Goal: Task Accomplishment & Management: Manage account settings

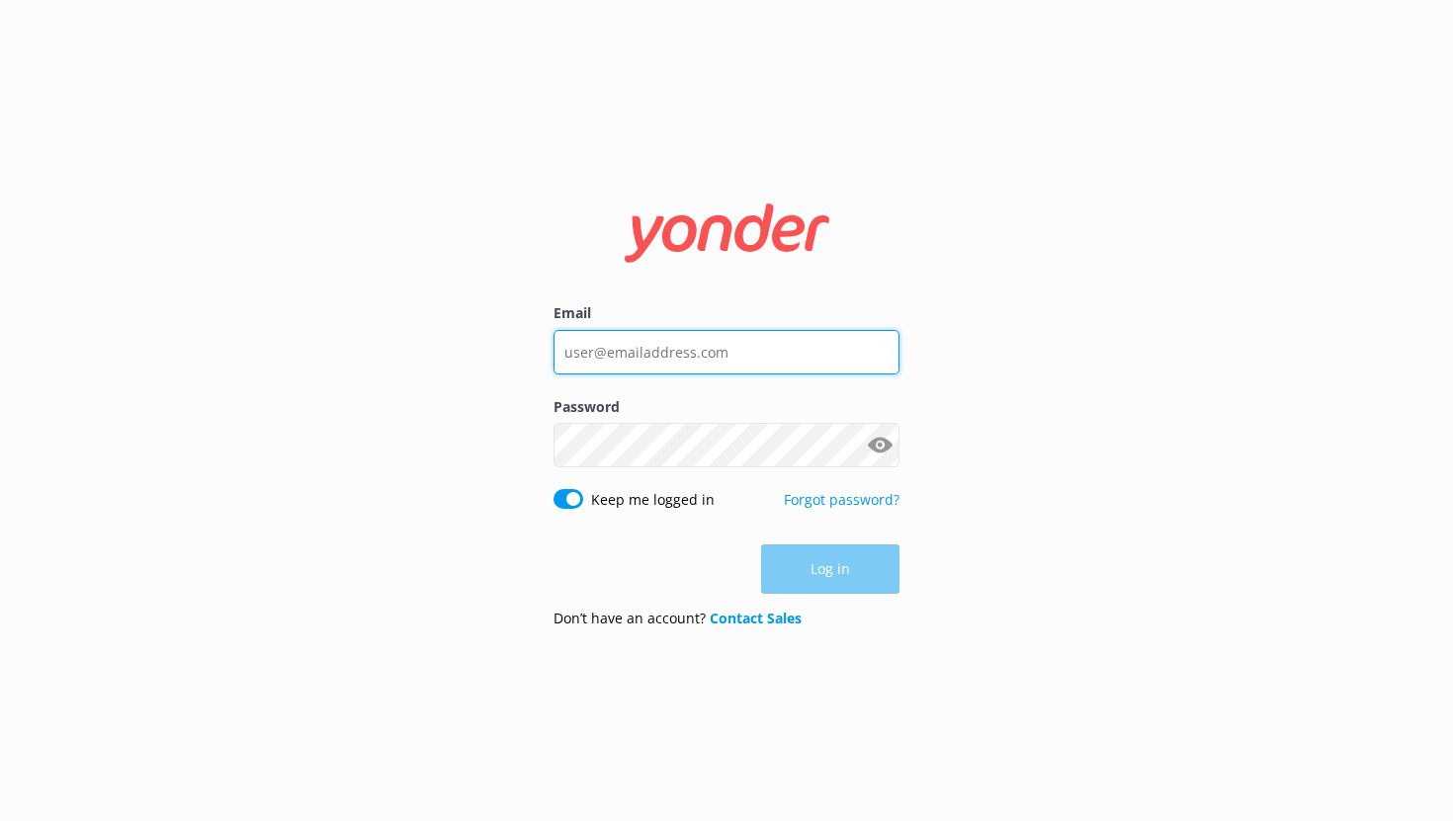
click at [686, 363] on input "Email" at bounding box center [726, 352] width 346 height 44
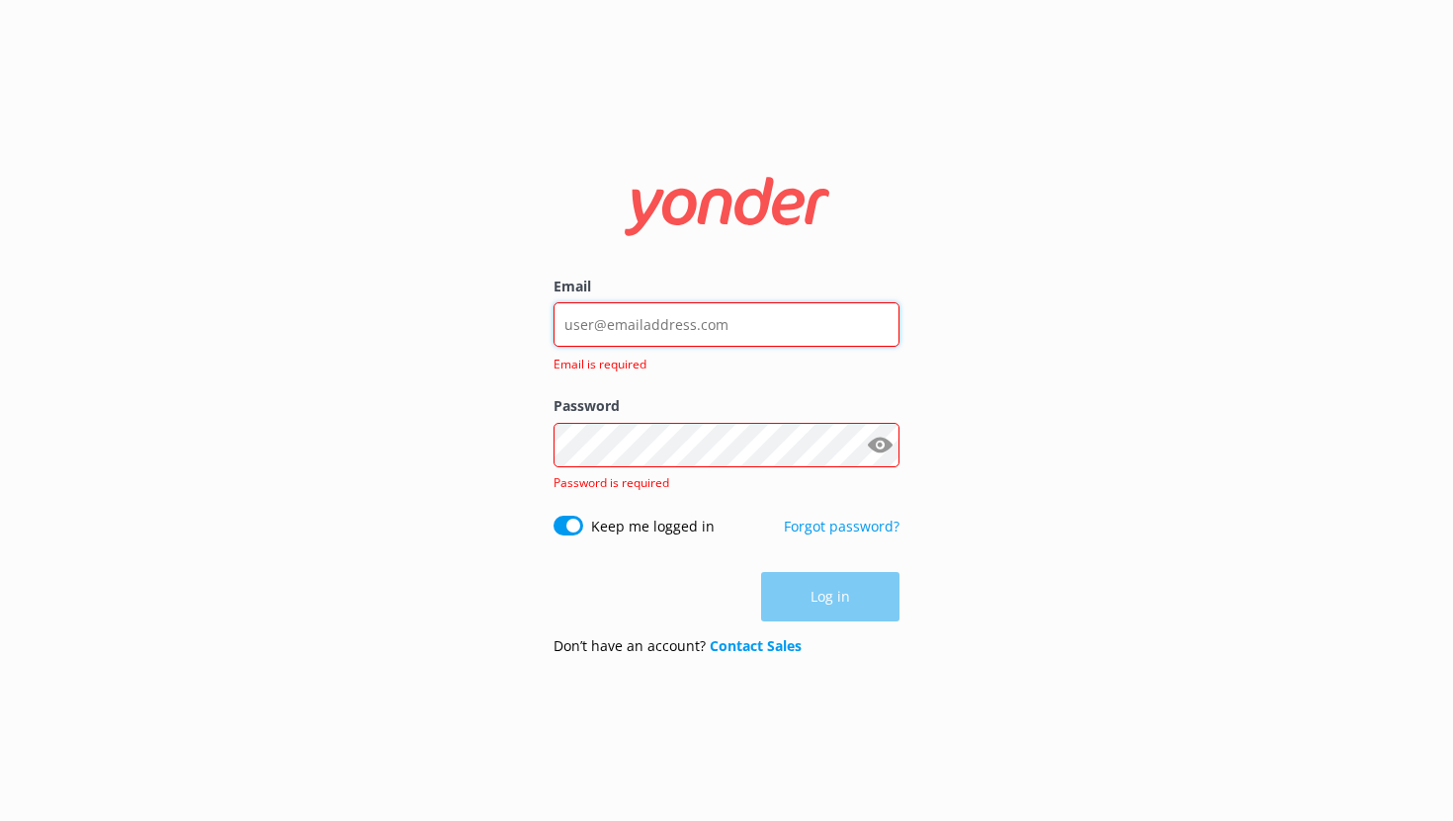
type input "[EMAIL_ADDRESS][DOMAIN_NAME]"
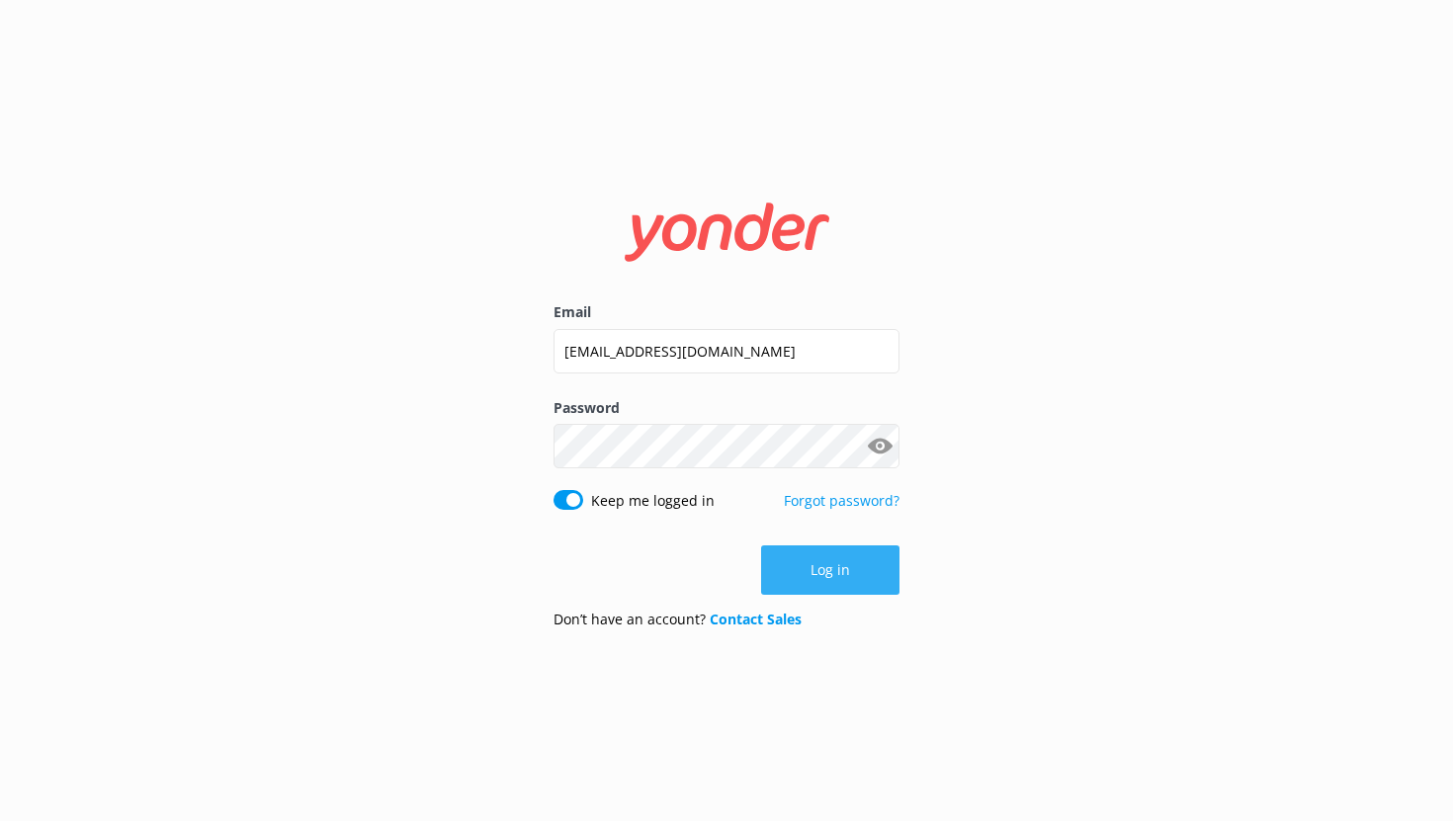
click at [826, 578] on button "Log in" at bounding box center [830, 570] width 138 height 49
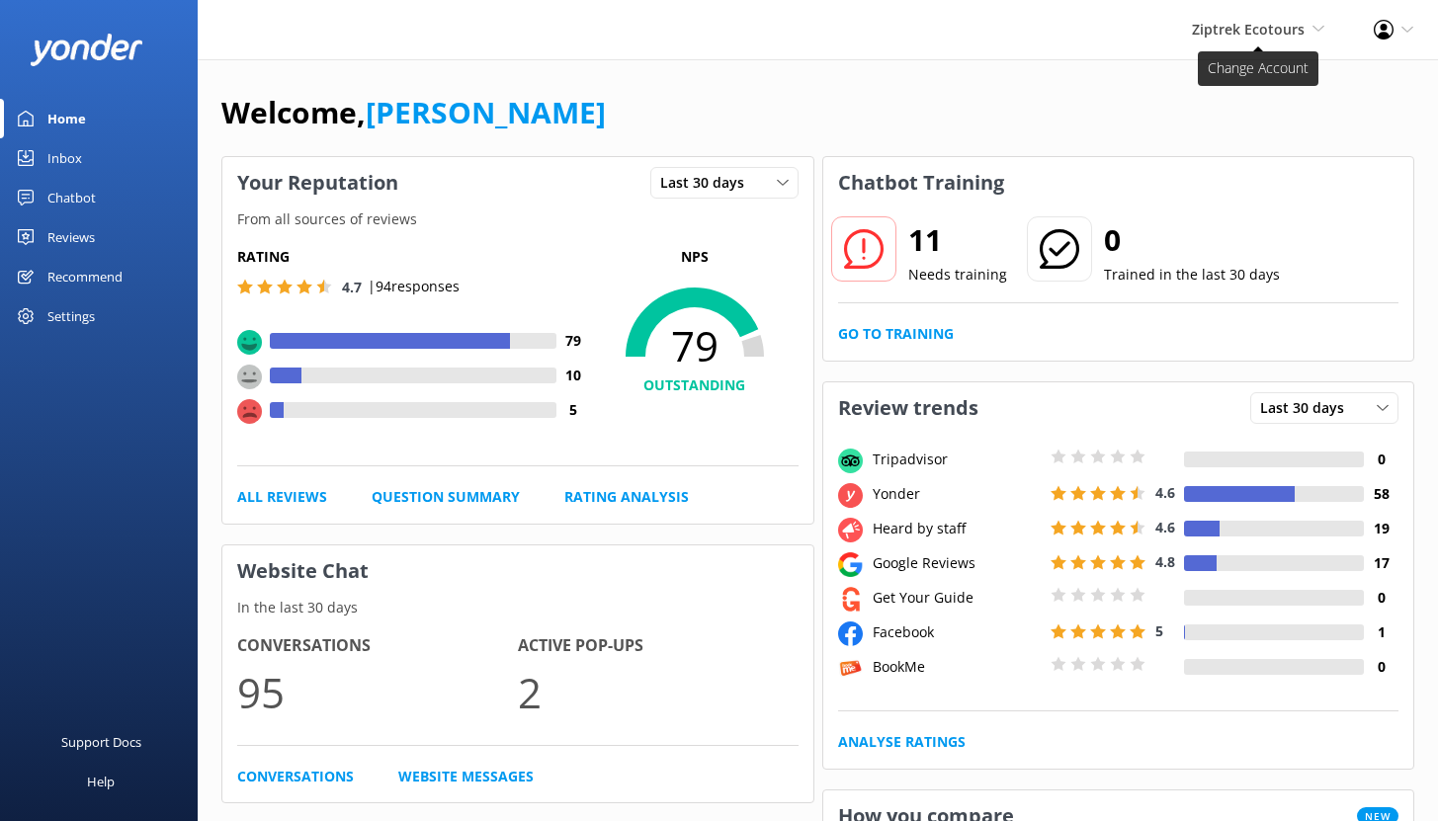
click at [1255, 40] on span "Ziptrek Ecotours Yonder demo Yonder Zipline Ziptrek Ecotours Sedona Off-Road Ce…" at bounding box center [1258, 30] width 132 height 22
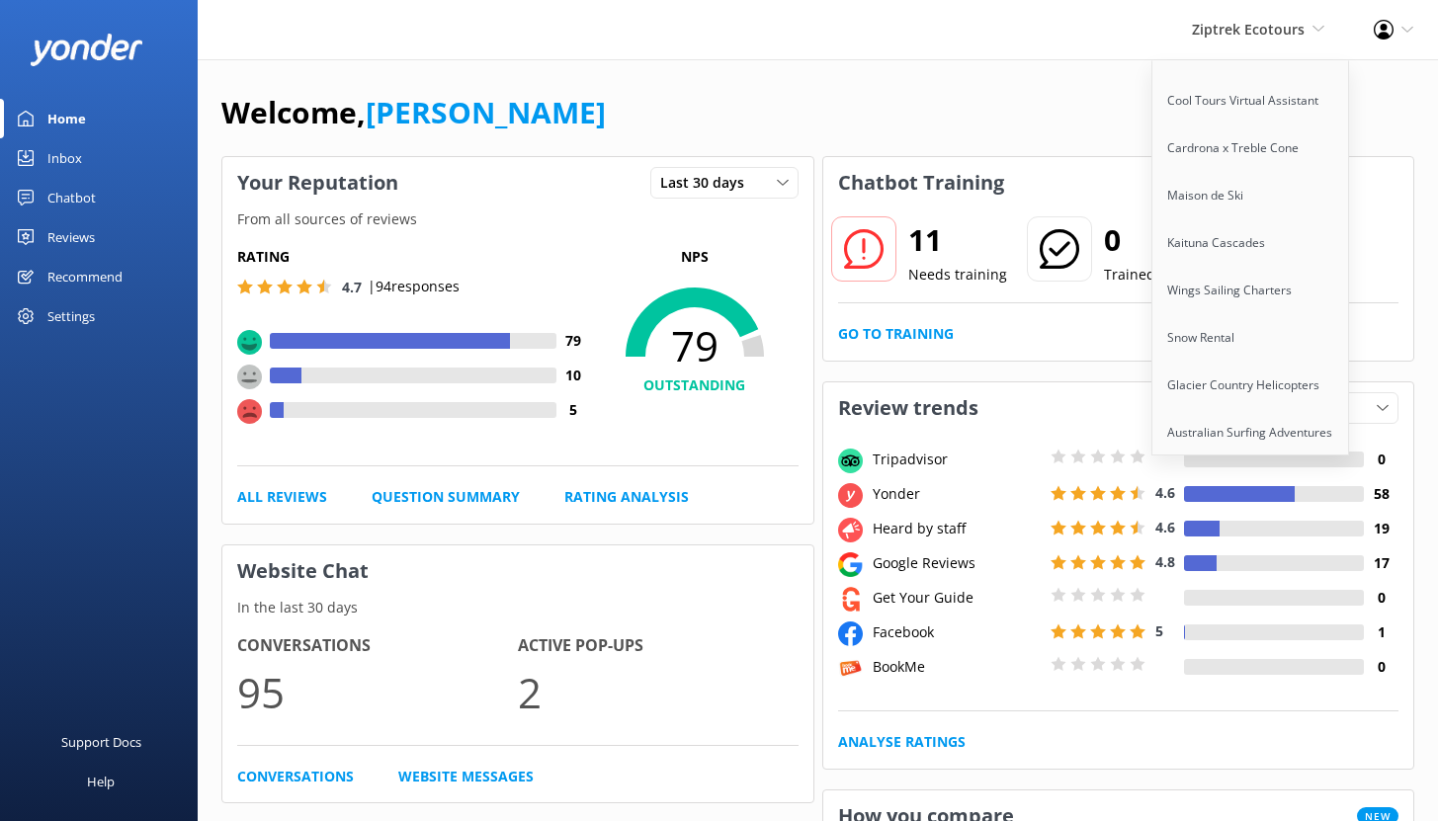
scroll to position [905, 0]
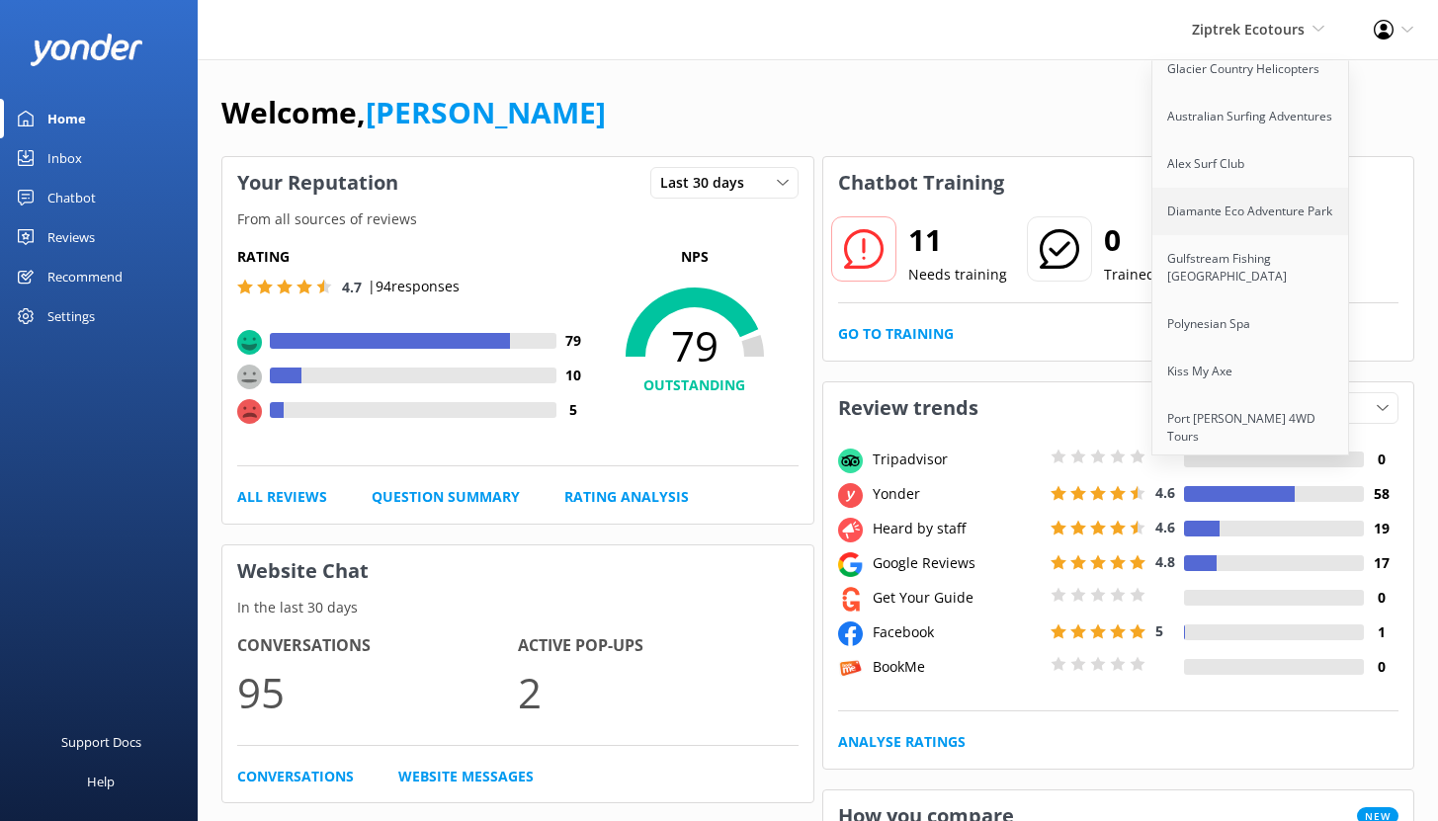
click at [1225, 200] on link "Diamante Eco Adventure Park" at bounding box center [1251, 211] width 198 height 47
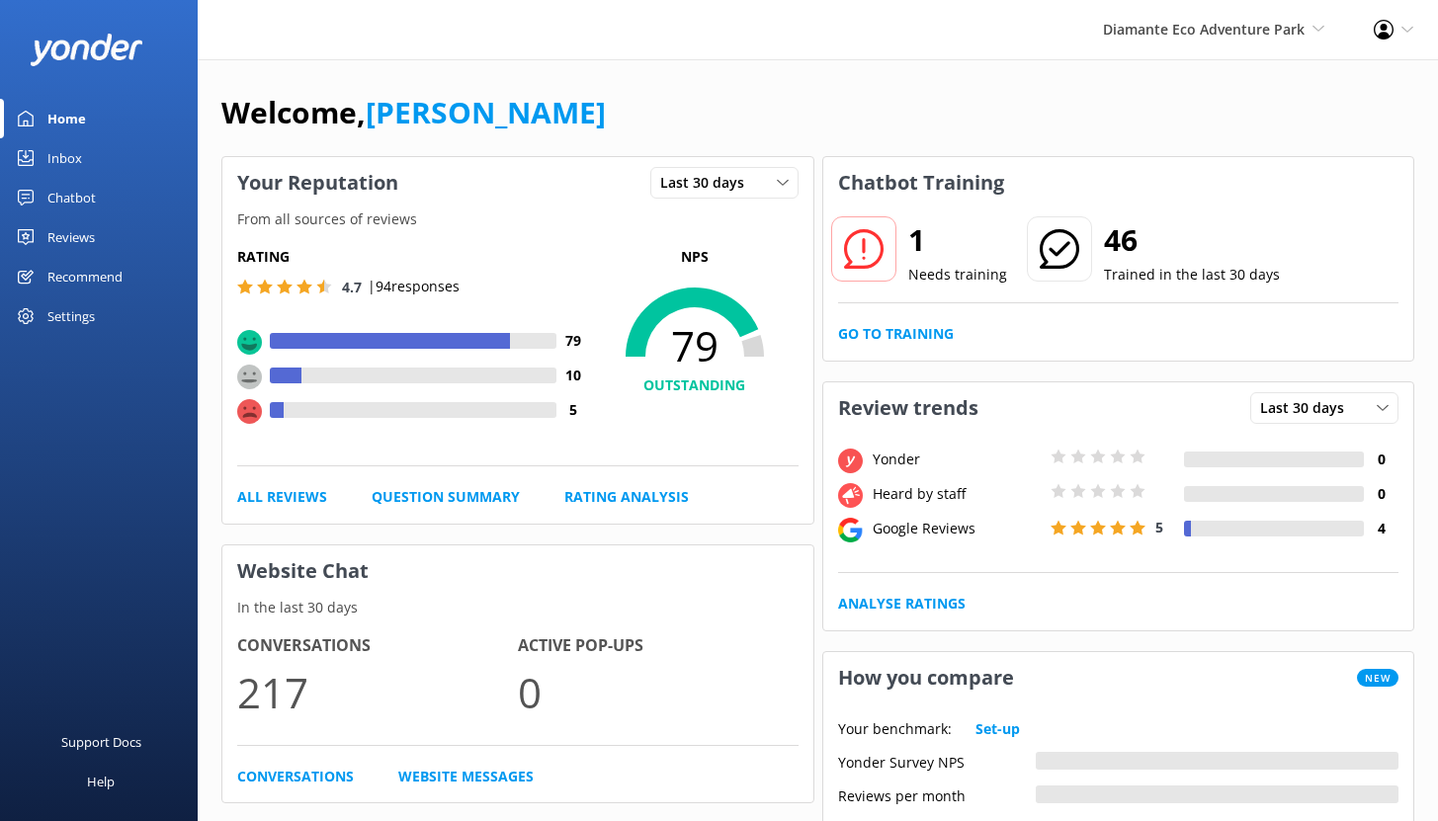
click at [79, 197] on div "Chatbot" at bounding box center [71, 198] width 48 height 40
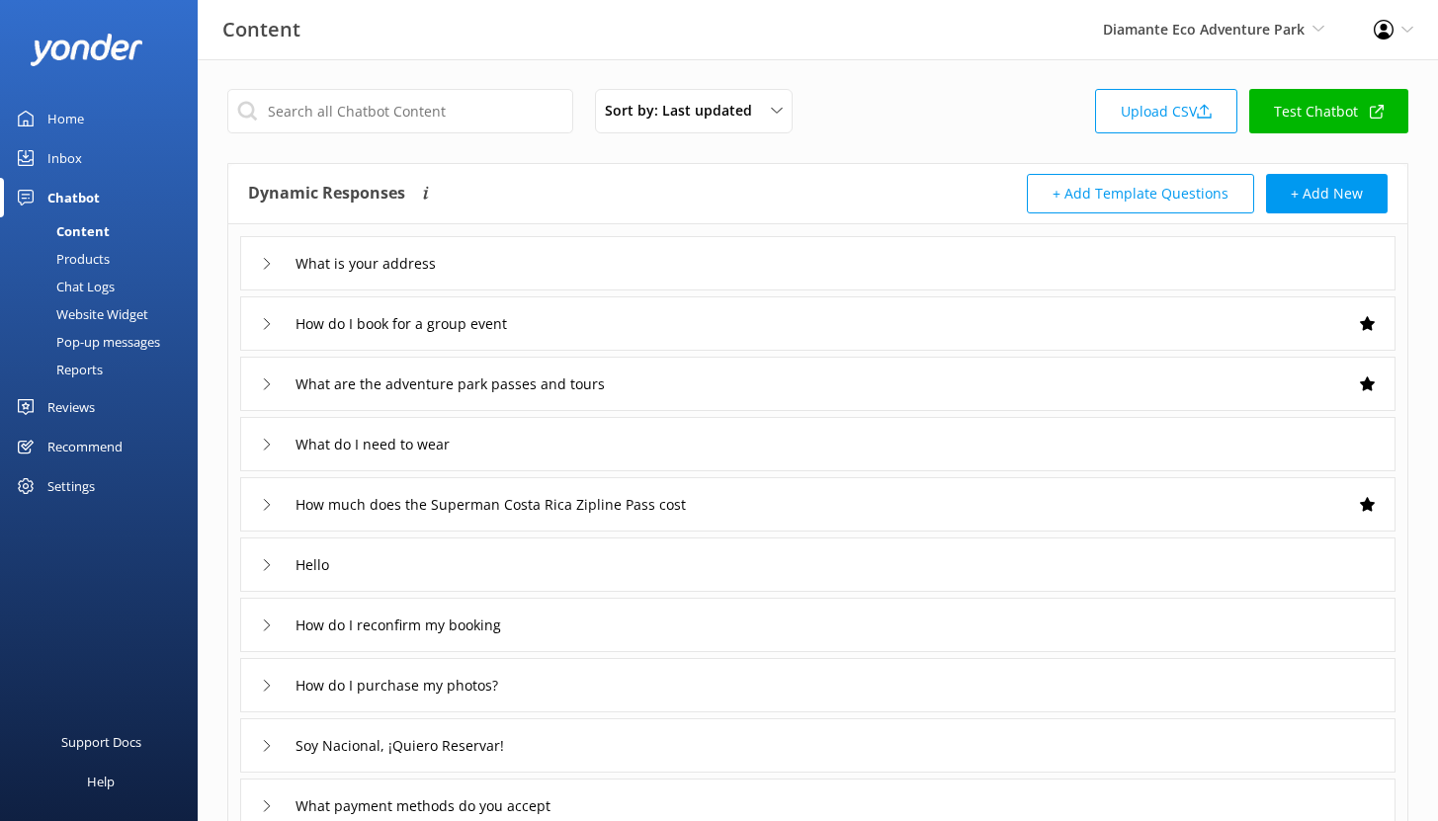
click at [85, 373] on div "Reports" at bounding box center [57, 370] width 91 height 28
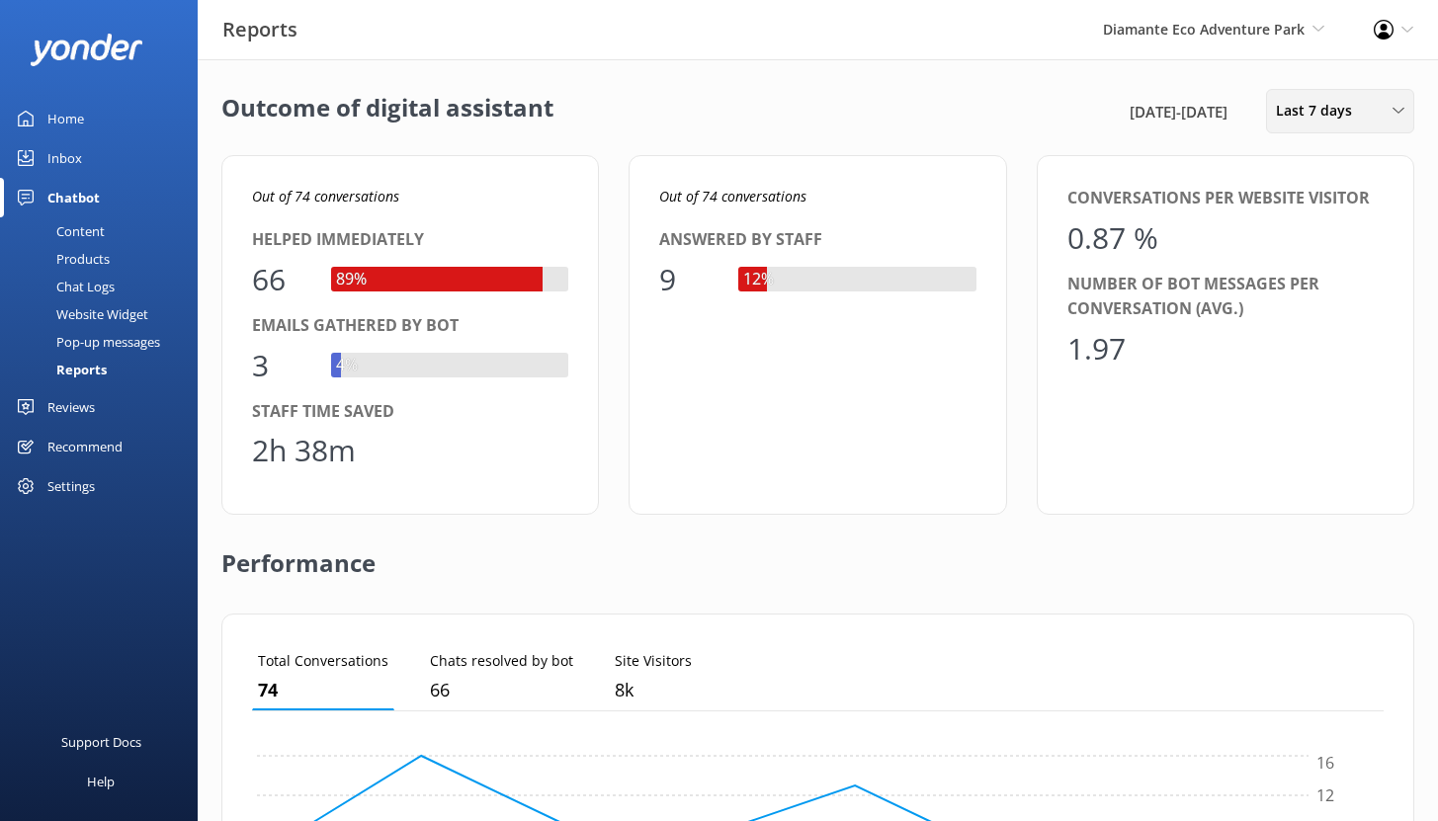
click at [1316, 113] on span "Last 7 days" at bounding box center [1320, 111] width 88 height 22
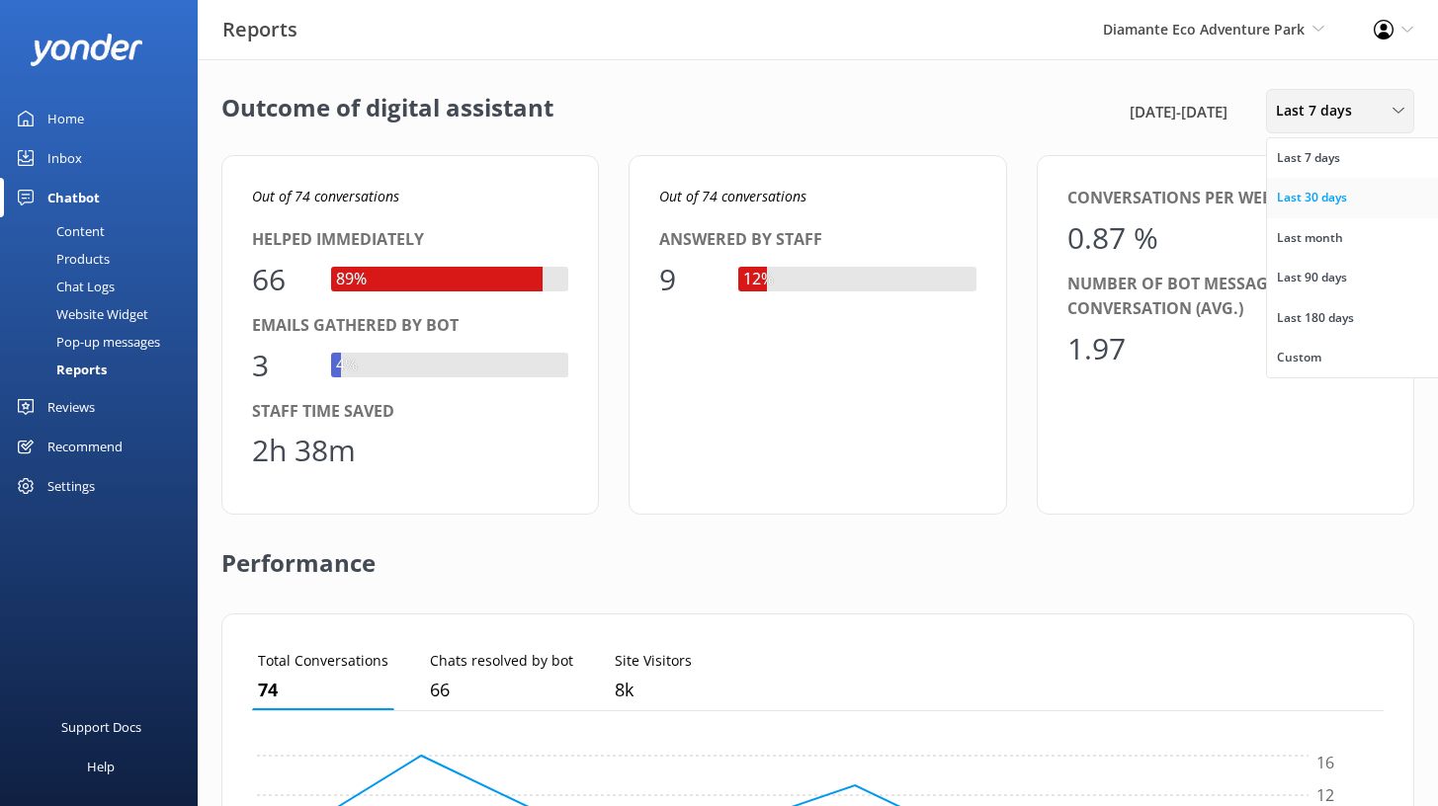
click at [1303, 189] on div "Last 30 days" at bounding box center [1312, 198] width 70 height 20
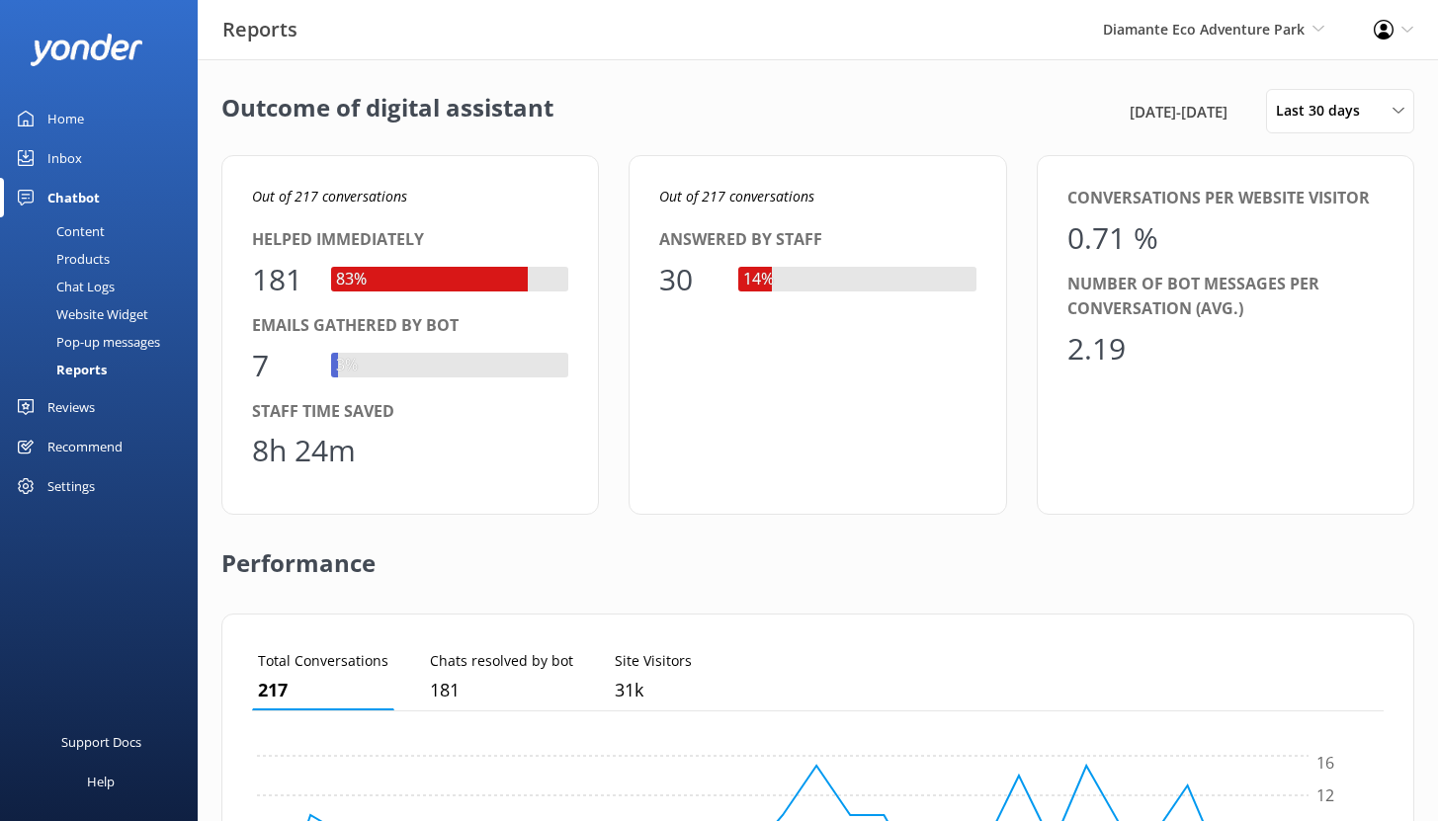
click at [71, 290] on div "Chat Logs" at bounding box center [63, 287] width 103 height 28
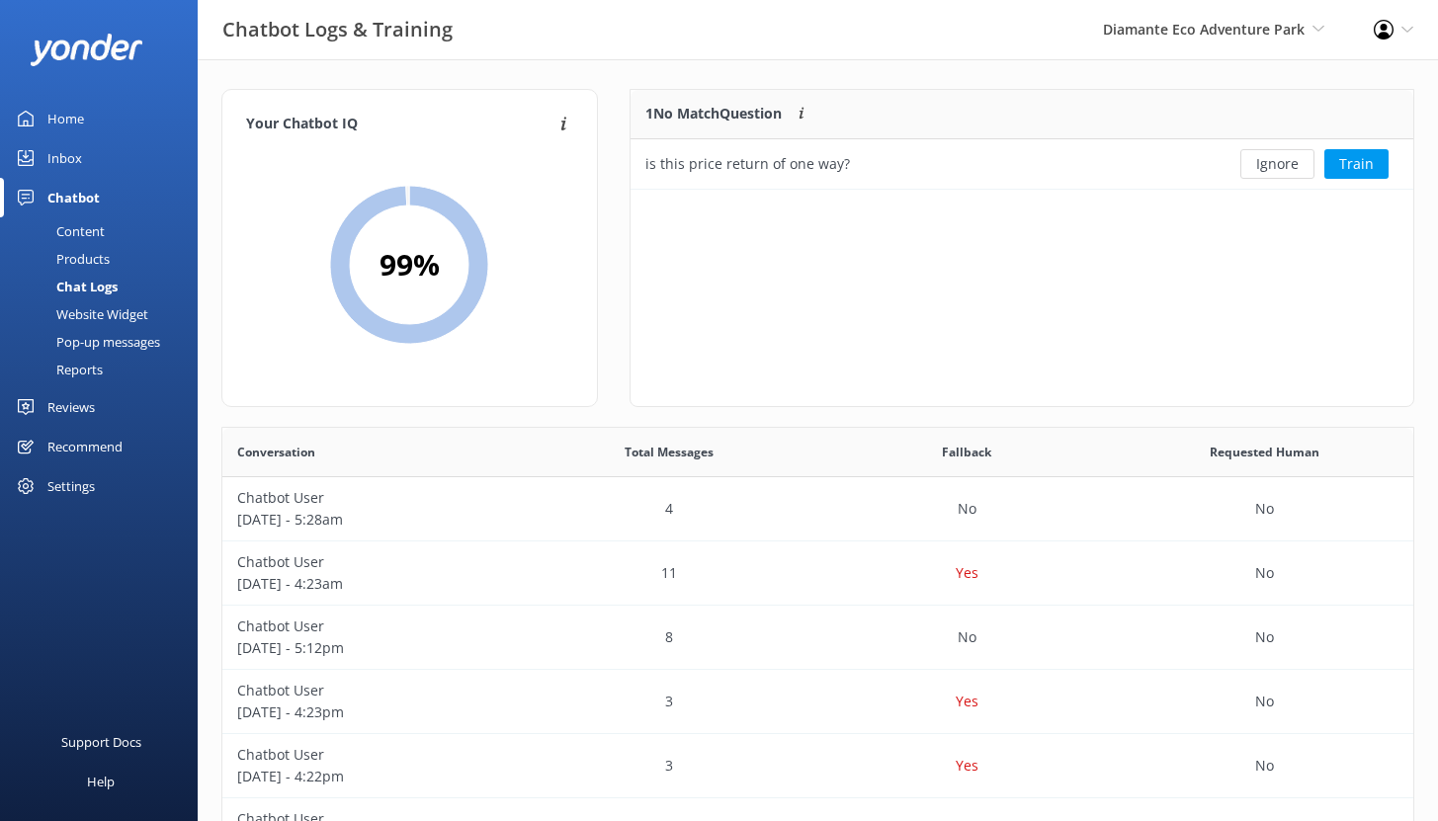
click at [69, 224] on div "Content" at bounding box center [58, 231] width 93 height 28
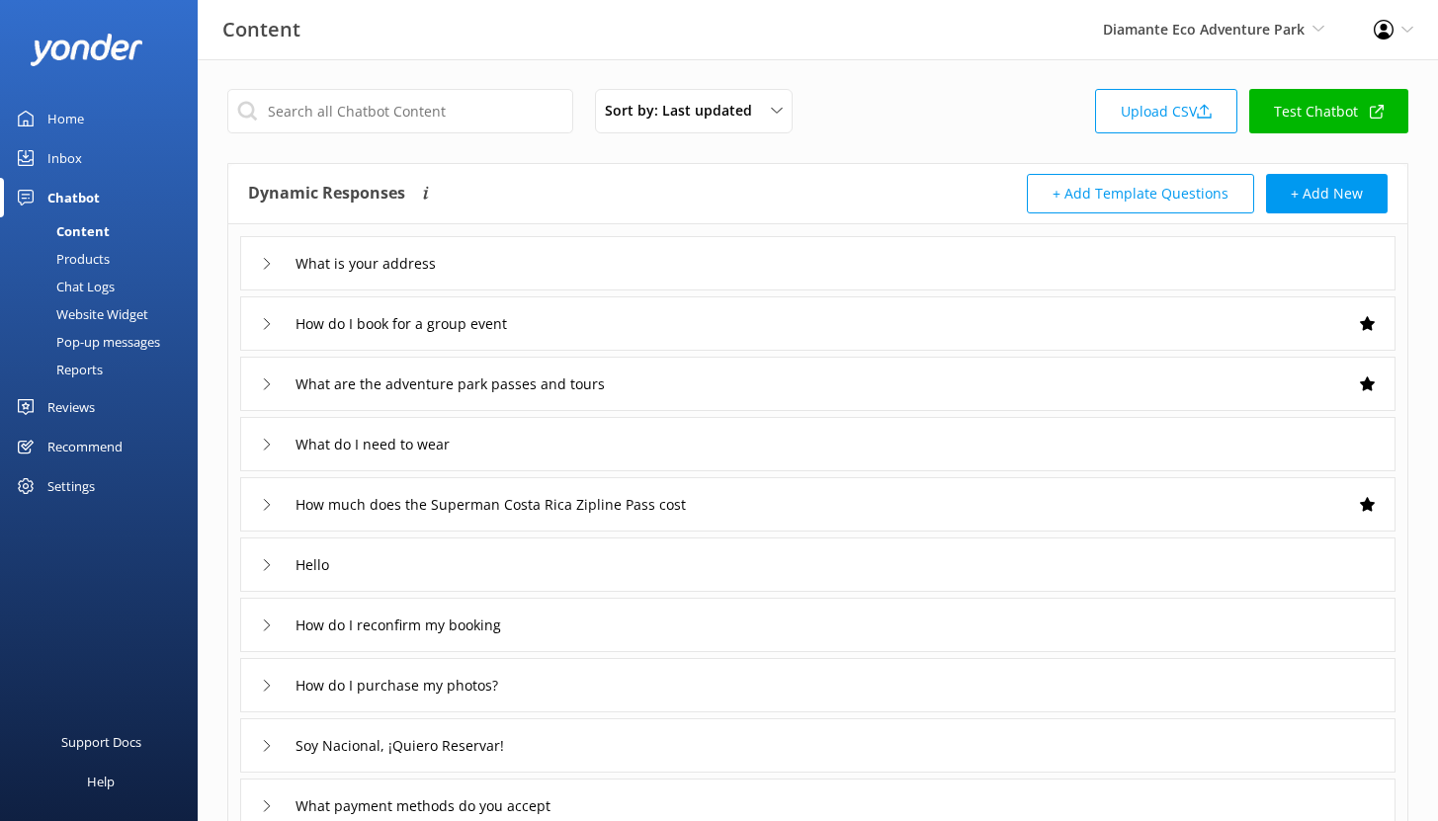
click at [88, 282] on div "Chat Logs" at bounding box center [63, 287] width 103 height 28
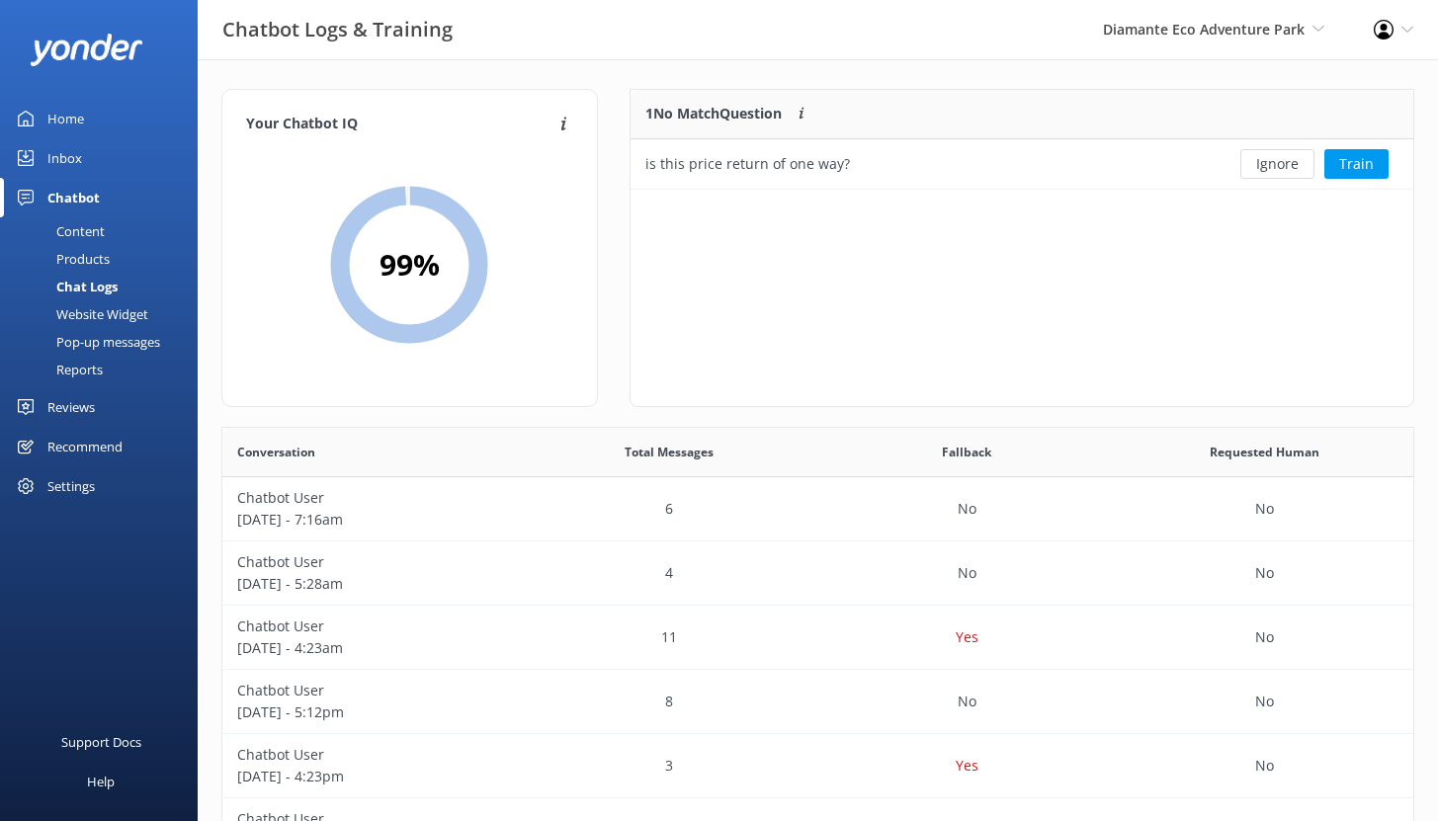
click at [68, 158] on div "Inbox" at bounding box center [64, 158] width 35 height 40
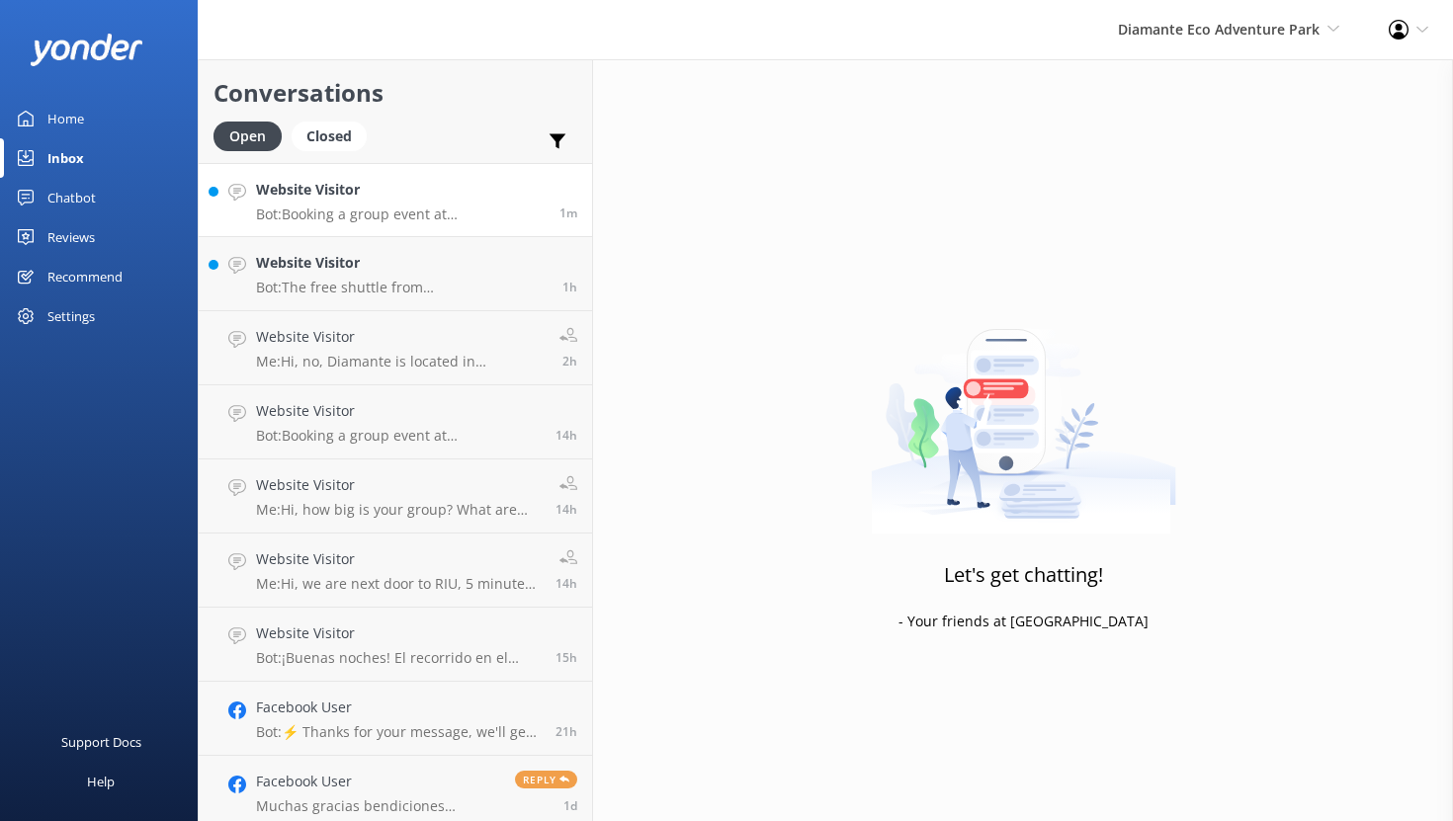
click at [428, 196] on h4 "Website Visitor" at bounding box center [400, 190] width 289 height 22
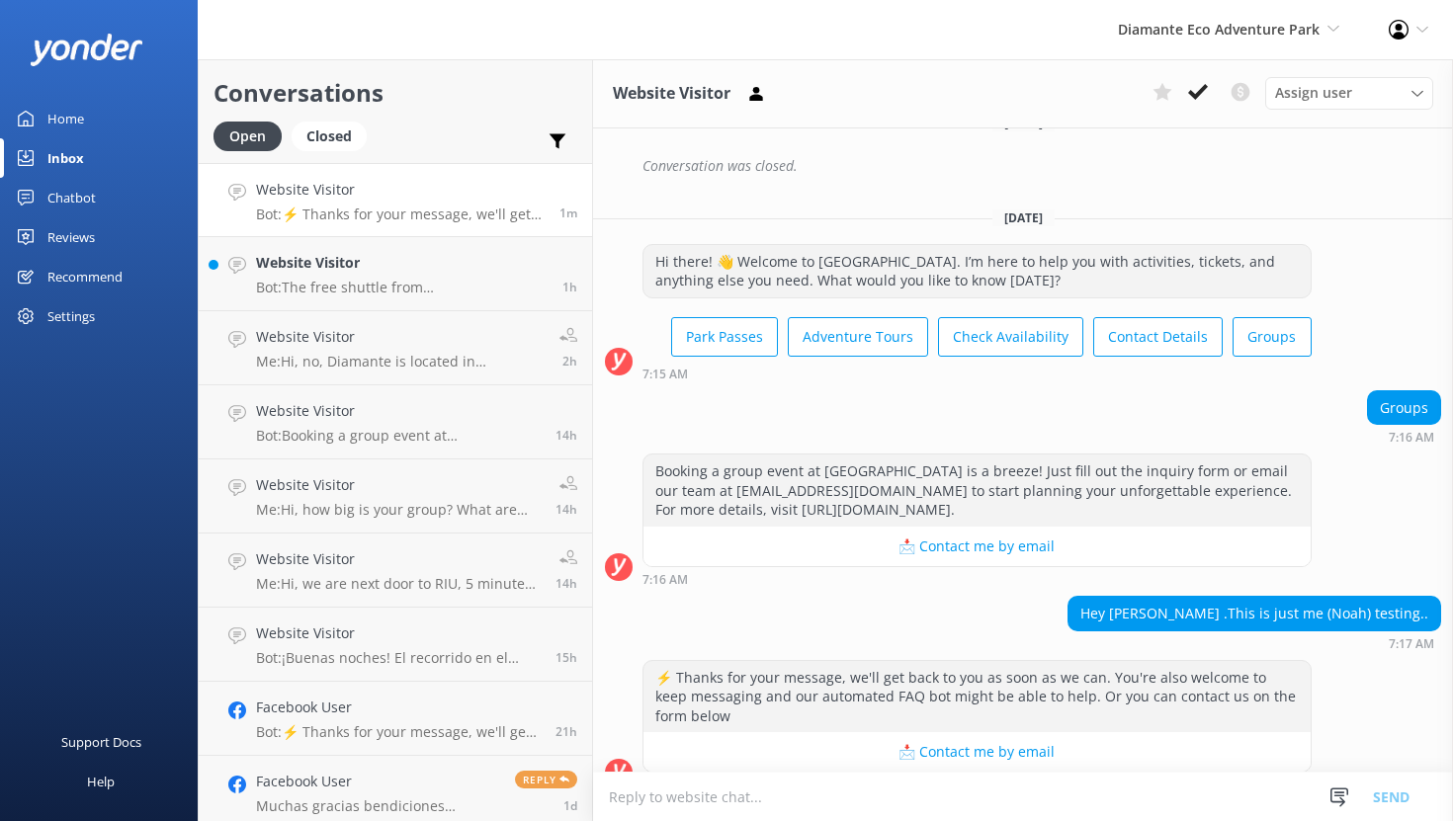
scroll to position [1074, 0]
